Goal: Task Accomplishment & Management: Complete application form

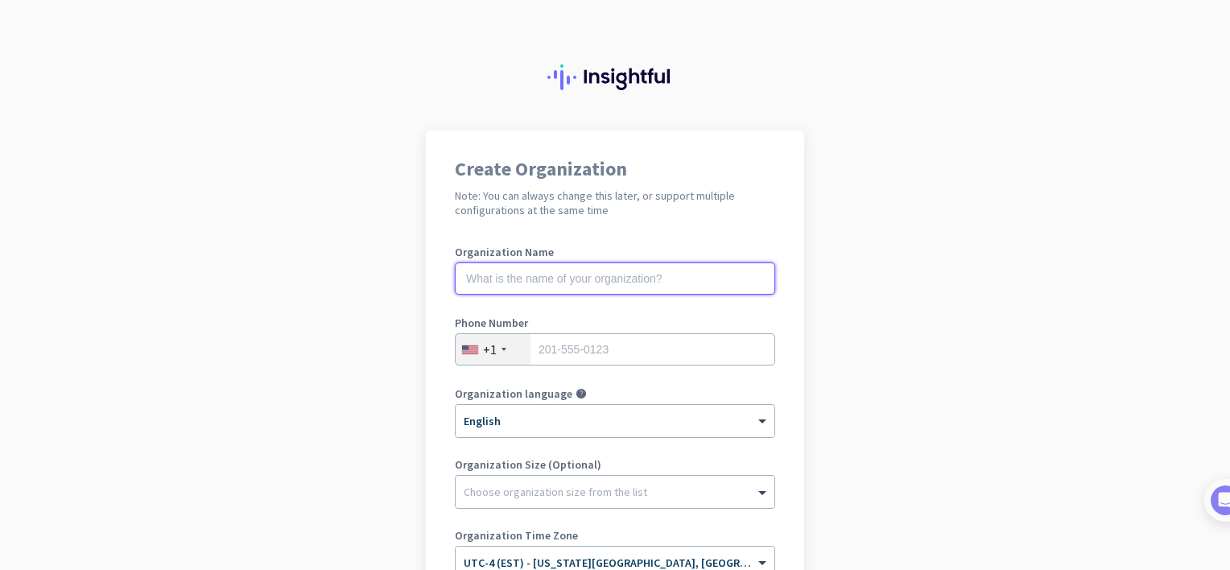
click at [465, 267] on input "text" at bounding box center [615, 278] width 320 height 32
type input "Mercor"
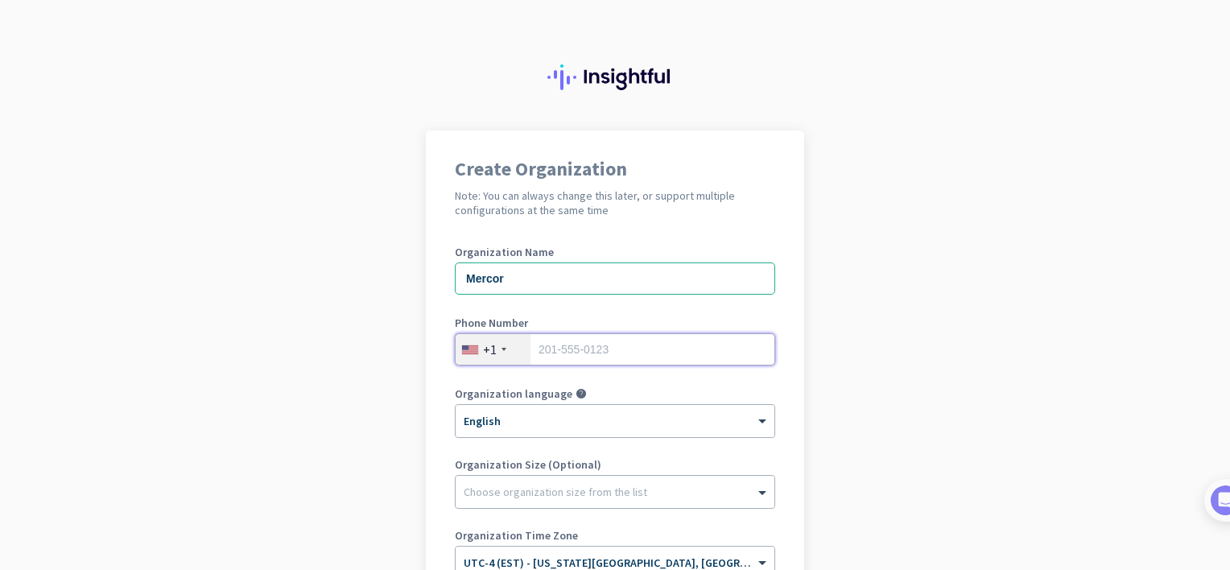
click at [535, 345] on input "tel" at bounding box center [615, 349] width 320 height 32
type input "8505677203"
click at [510, 271] on input "Mercor" at bounding box center [615, 278] width 320 height 32
type input "M"
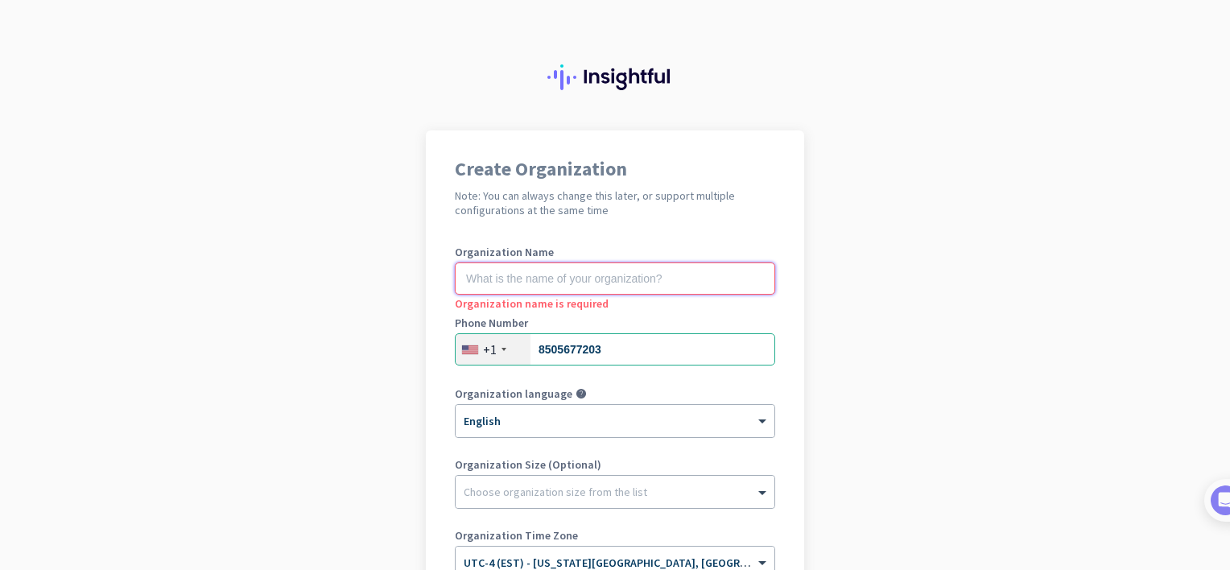
click at [489, 271] on input "text" at bounding box center [615, 278] width 320 height 32
type input "jge voice over"
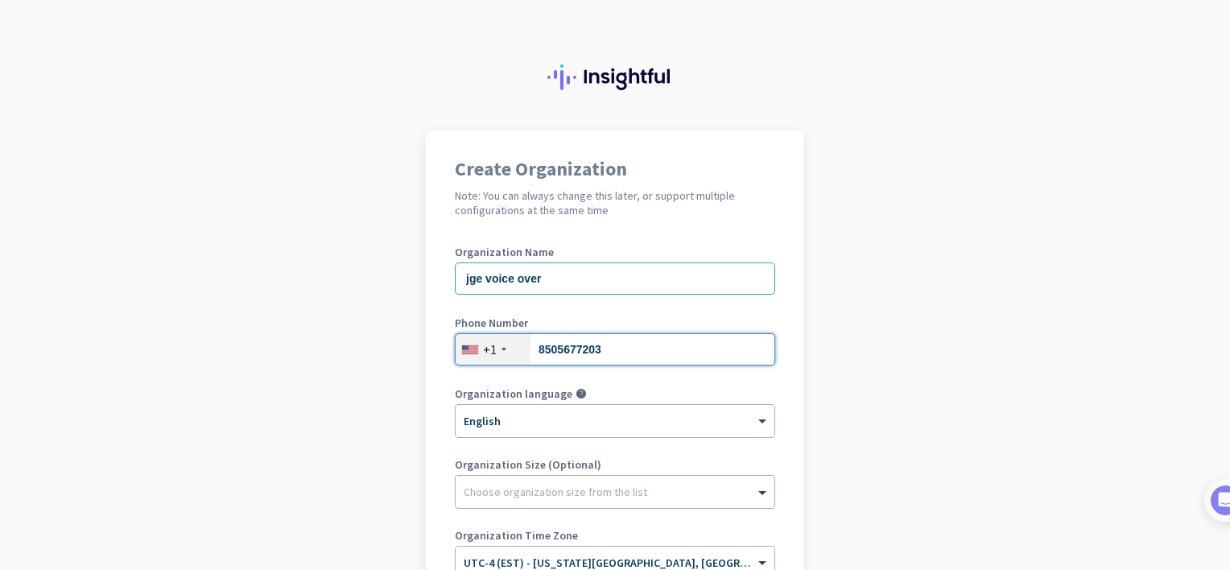
click at [612, 341] on input "8505677203" at bounding box center [615, 349] width 320 height 32
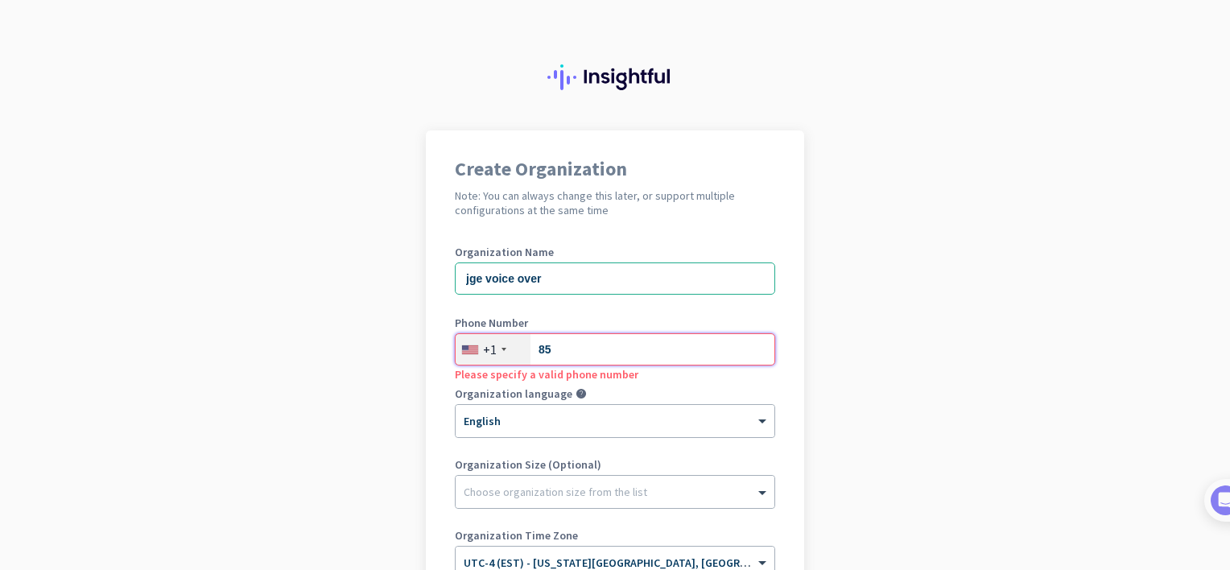
type input "8"
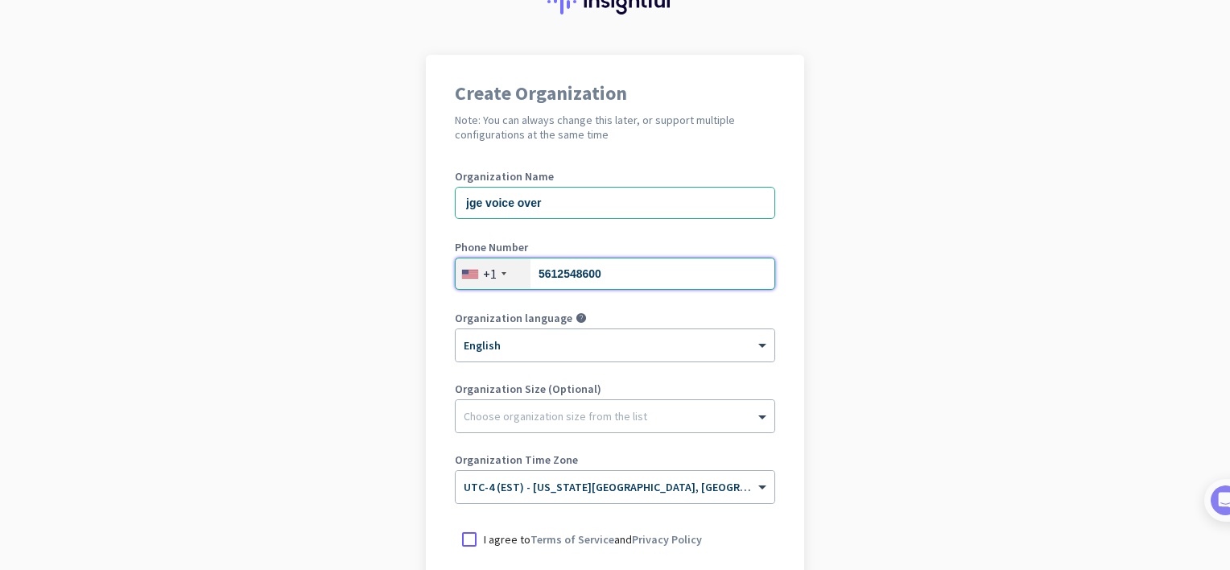
scroll to position [107, 0]
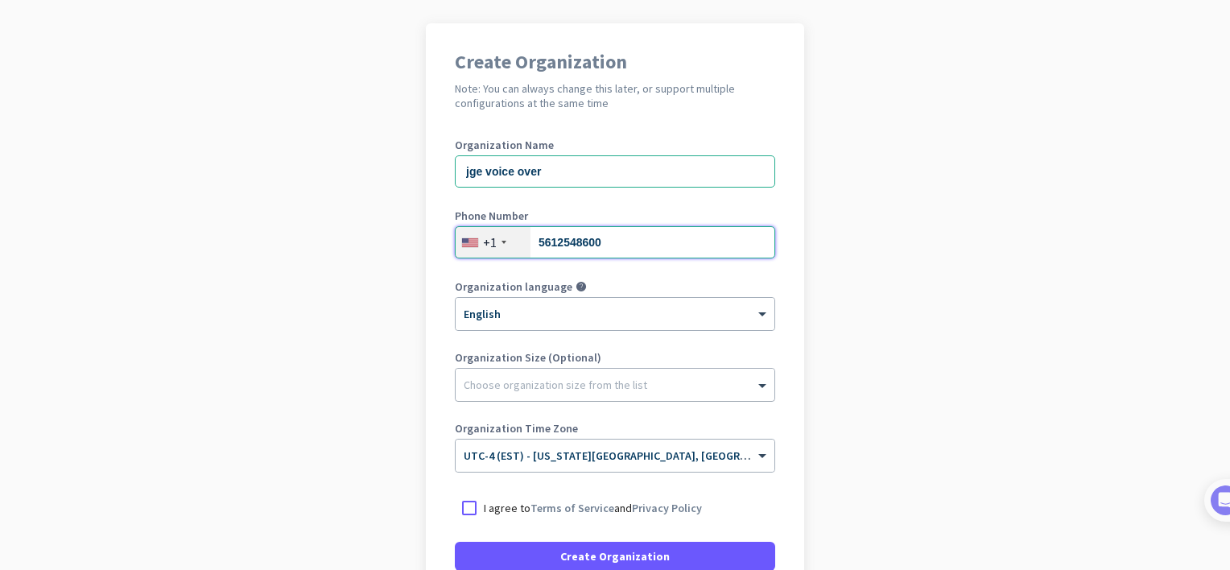
type input "5612548600"
click at [489, 382] on div at bounding box center [615, 381] width 319 height 16
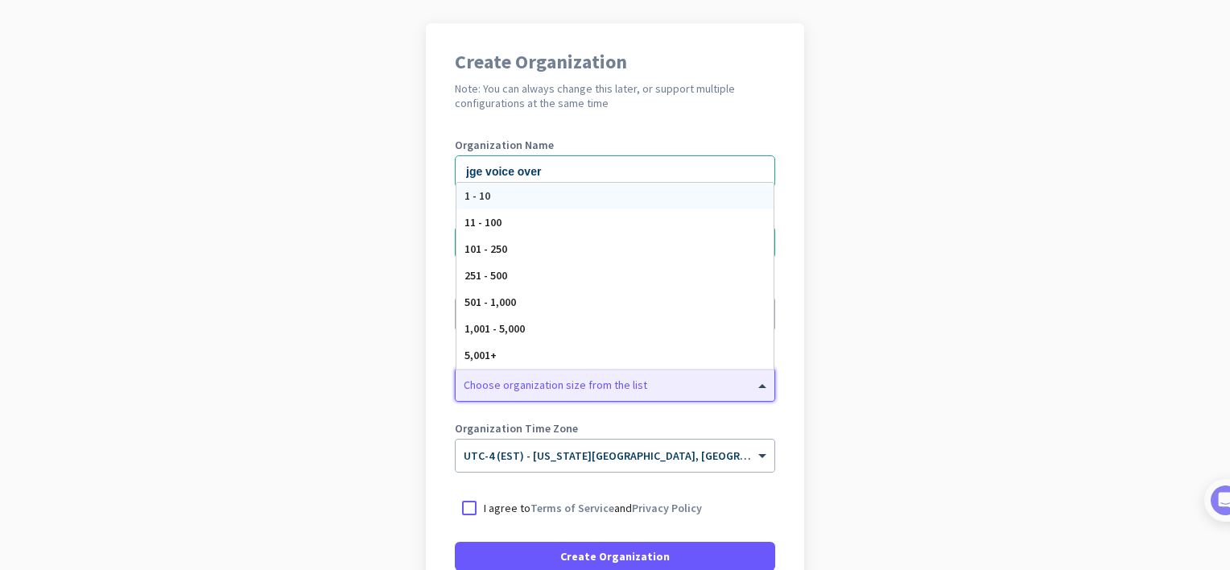
click at [478, 195] on span "1 - 10" at bounding box center [477, 195] width 26 height 14
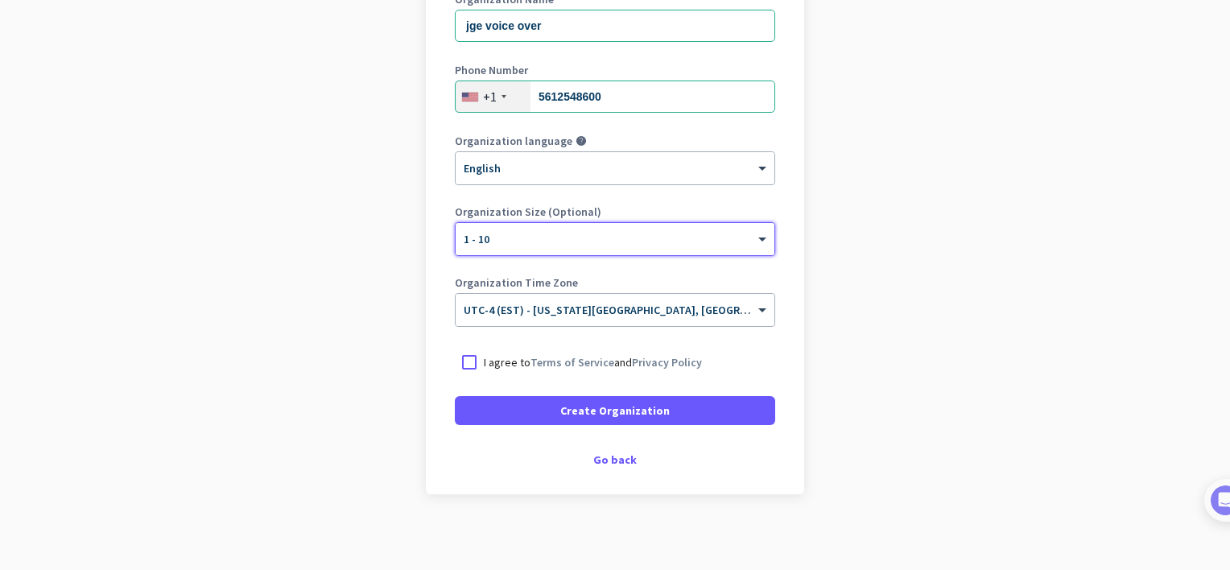
scroll to position [258, 0]
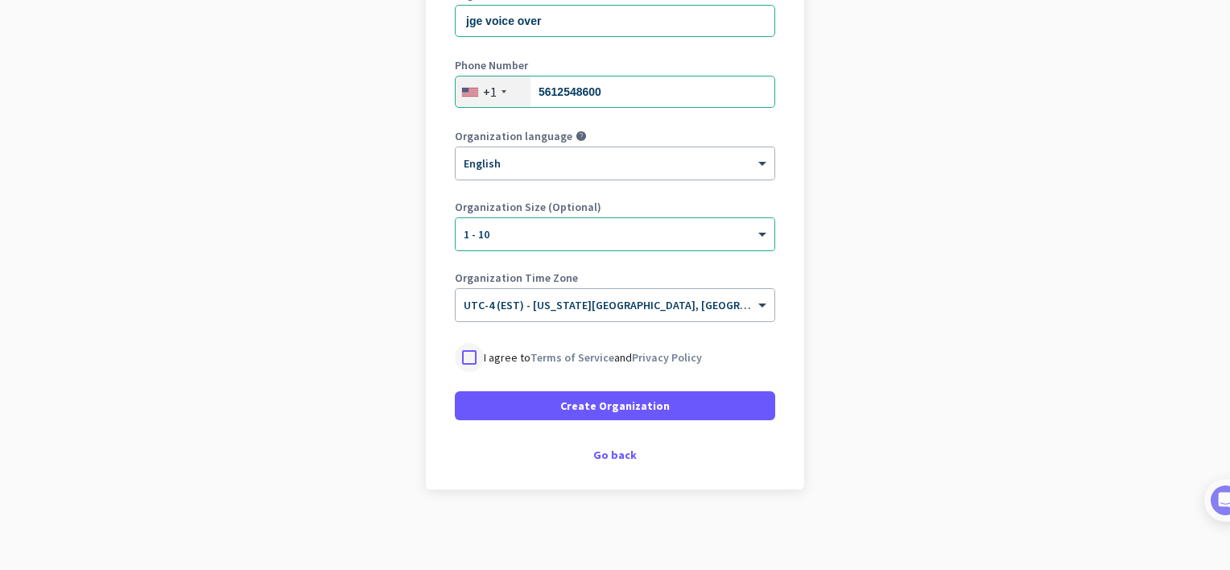
click at [462, 356] on div at bounding box center [469, 357] width 29 height 29
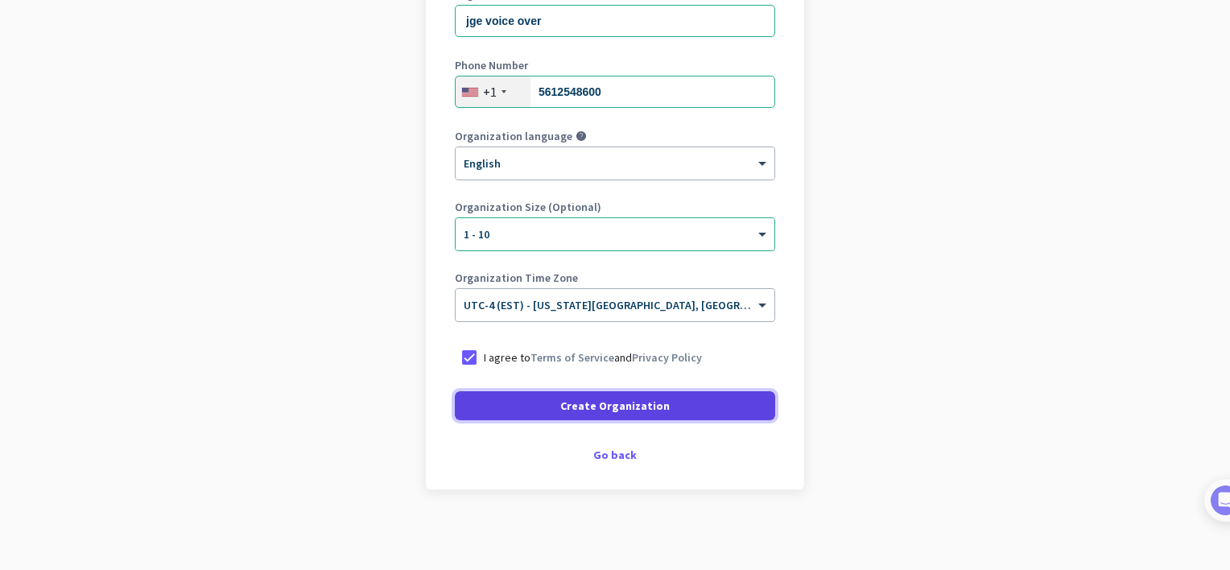
click at [595, 404] on span "Create Organization" at bounding box center [614, 406] width 109 height 16
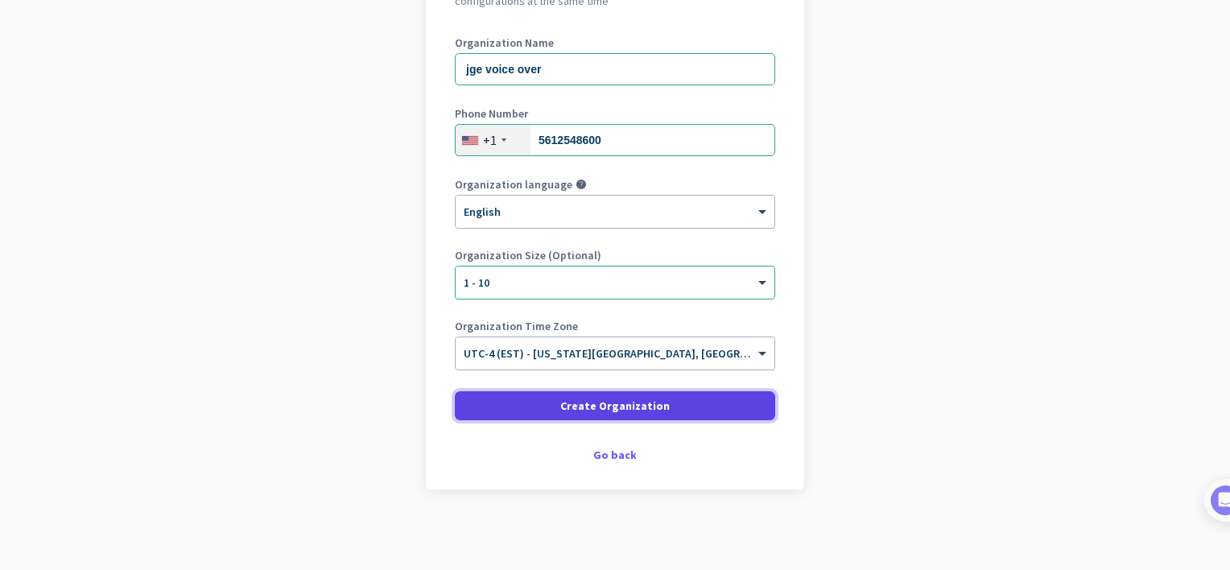
scroll to position [209, 0]
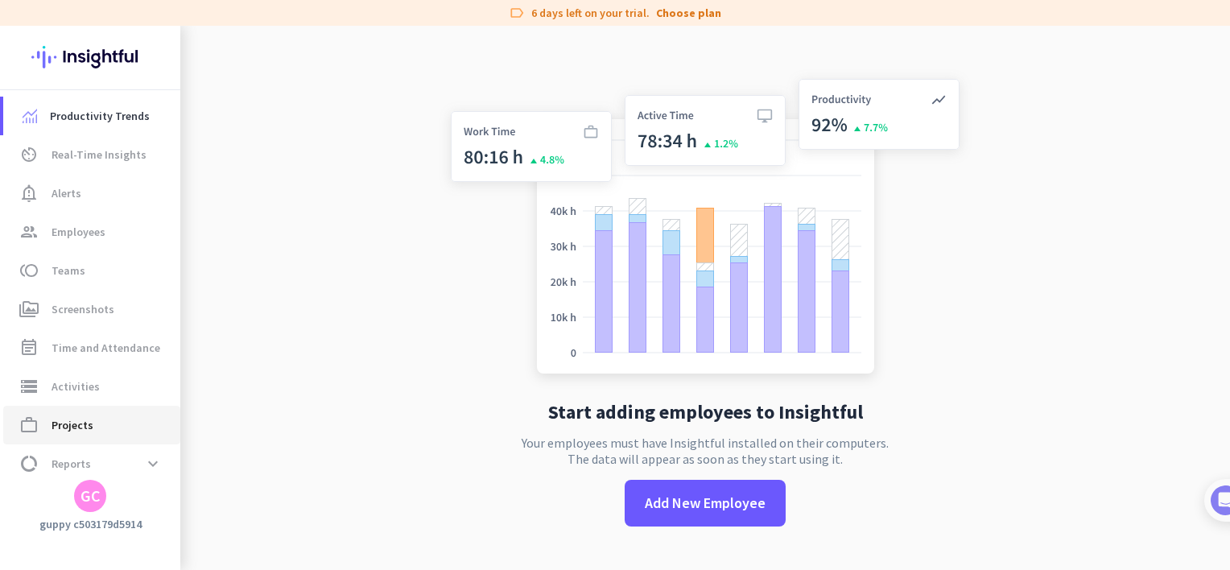
click at [85, 423] on span "Projects" at bounding box center [73, 424] width 42 height 19
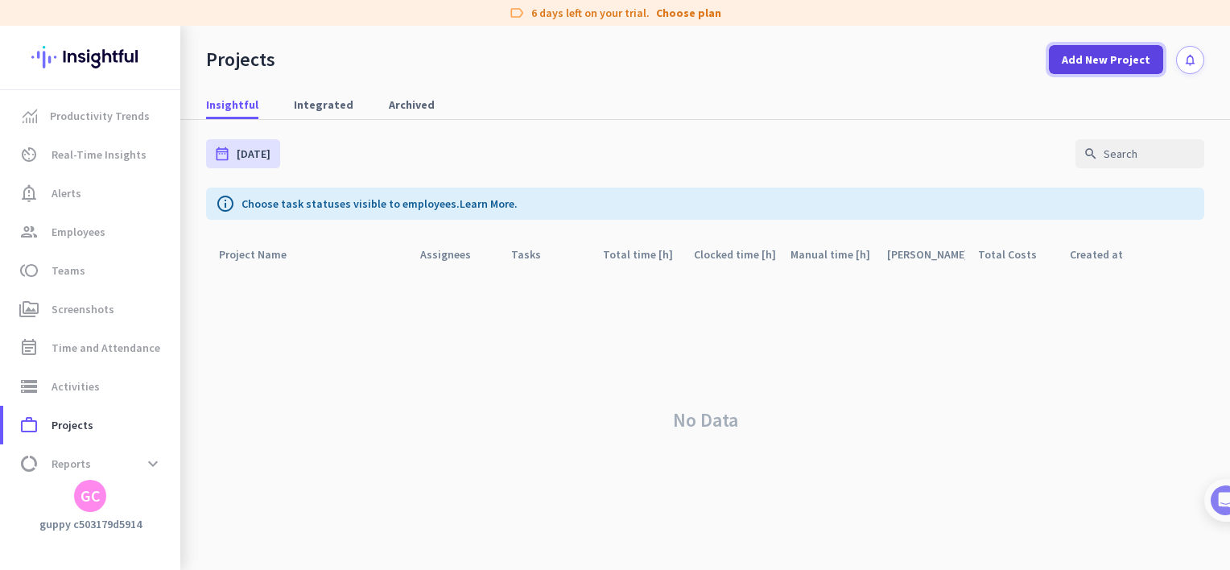
click at [1131, 58] on span "Add New Project" at bounding box center [1106, 60] width 89 height 16
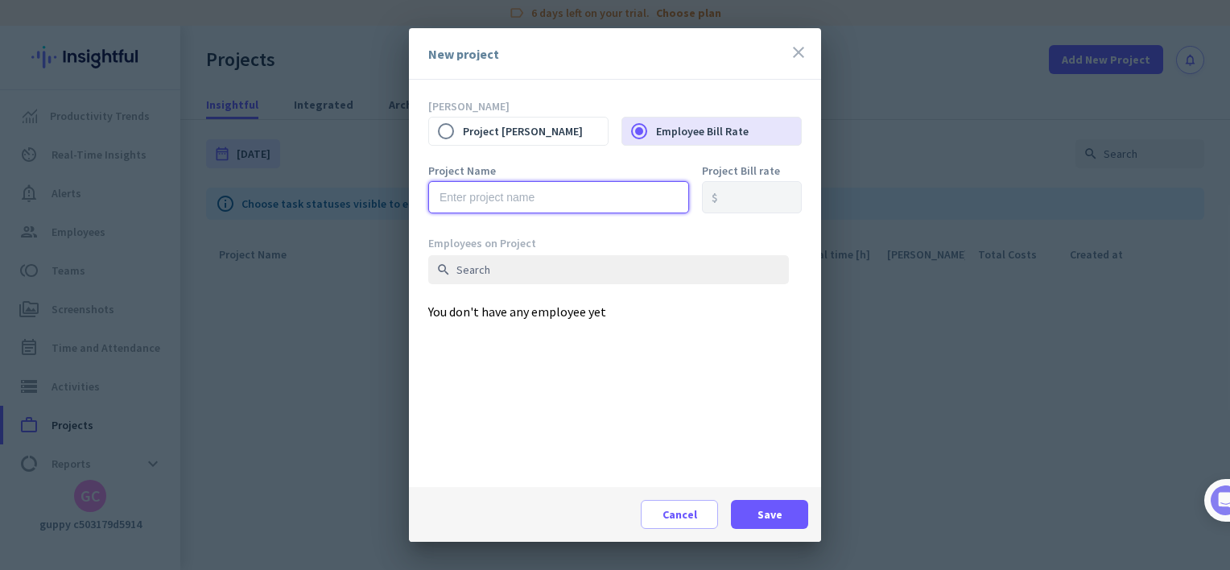
click at [437, 193] on input "text" at bounding box center [558, 197] width 261 height 32
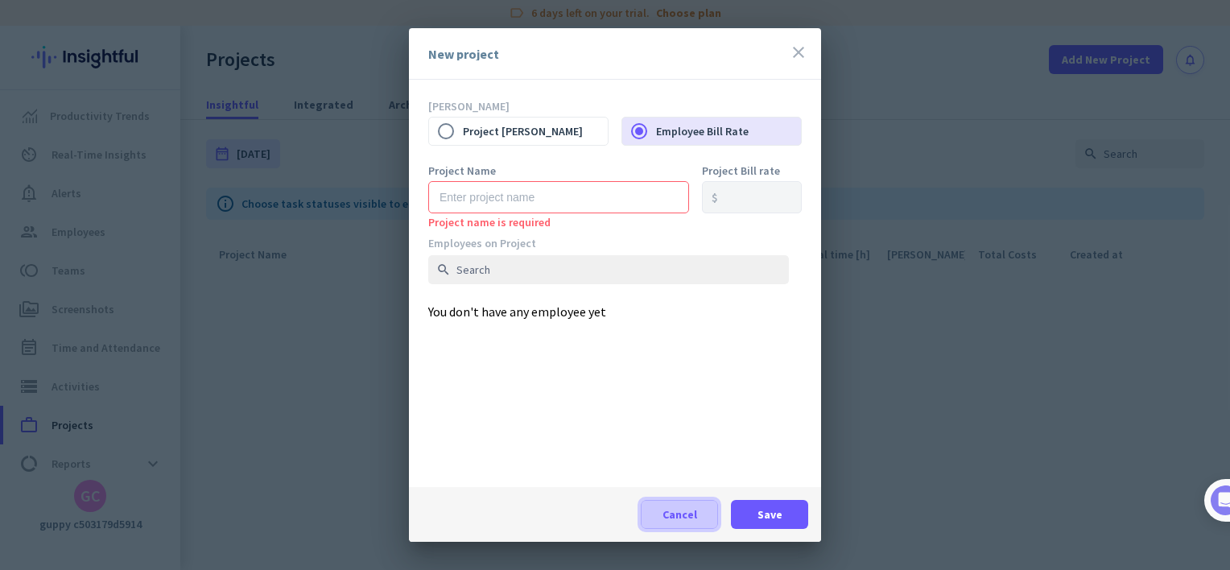
click at [670, 509] on span "Cancel" at bounding box center [680, 514] width 35 height 16
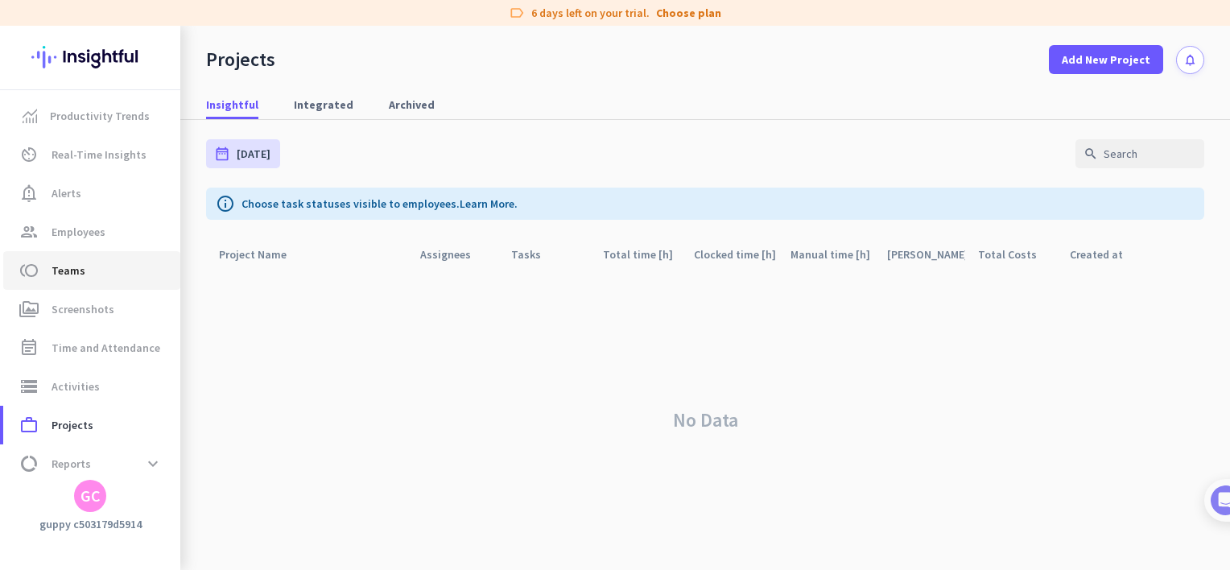
click at [84, 269] on span "toll Teams" at bounding box center [91, 270] width 151 height 19
